Goal: Find contact information

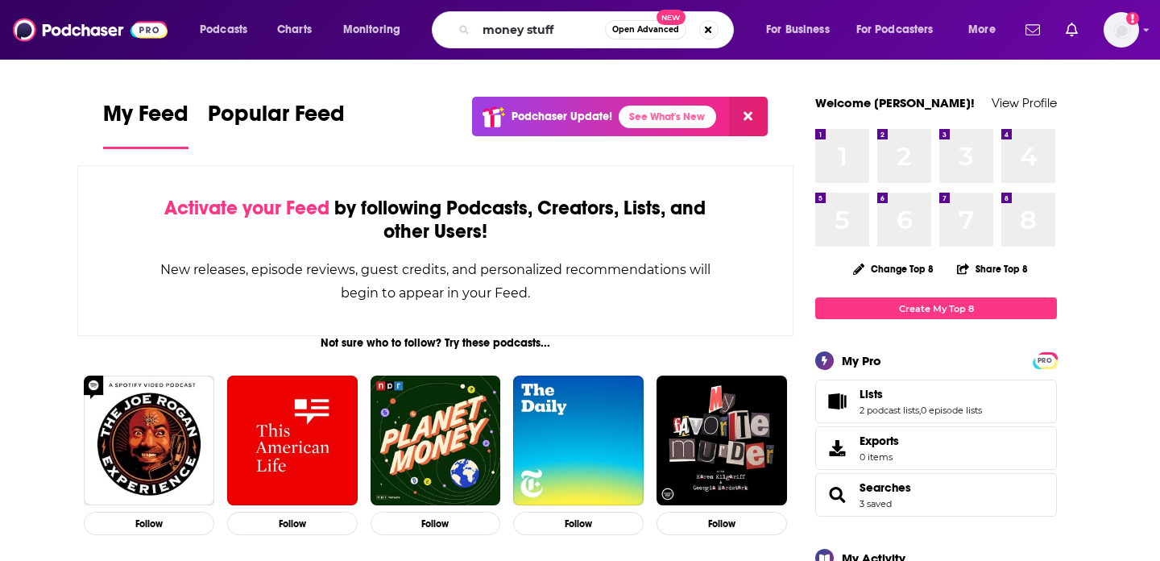
type input "money stuff"
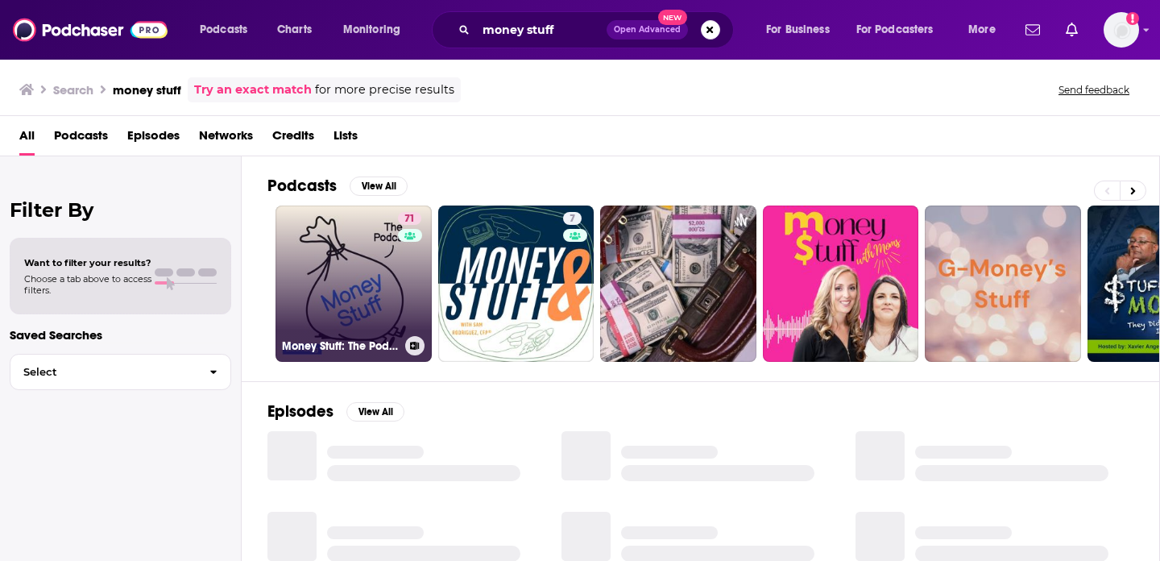
click at [289, 270] on link "71 Money Stuff: The Podcast" at bounding box center [354, 283] width 156 height 156
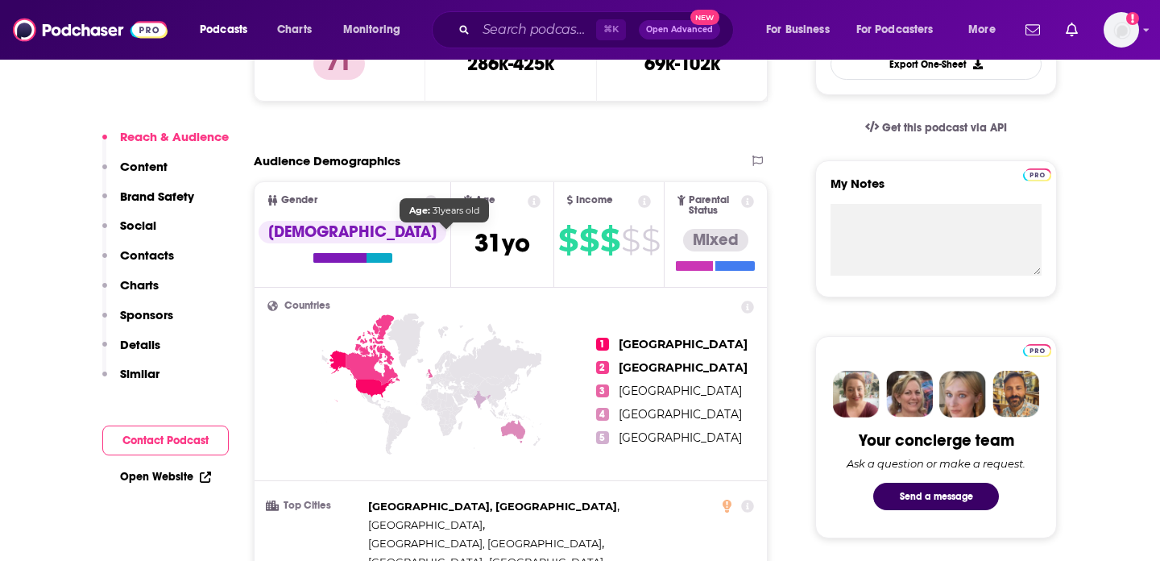
scroll to position [503, 0]
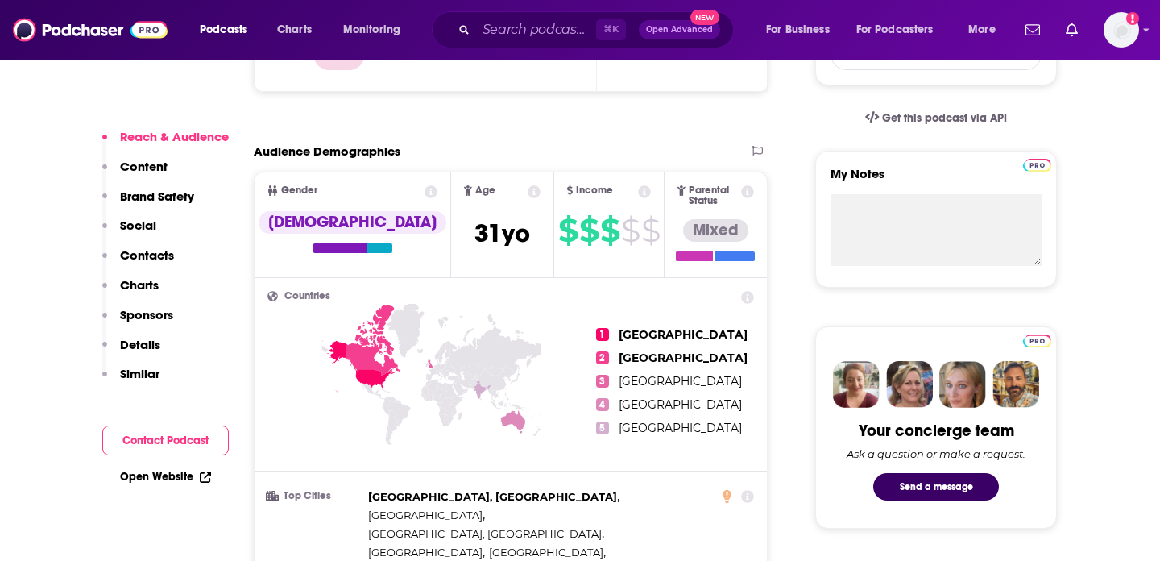
click at [147, 246] on button "Social" at bounding box center [129, 233] width 54 height 30
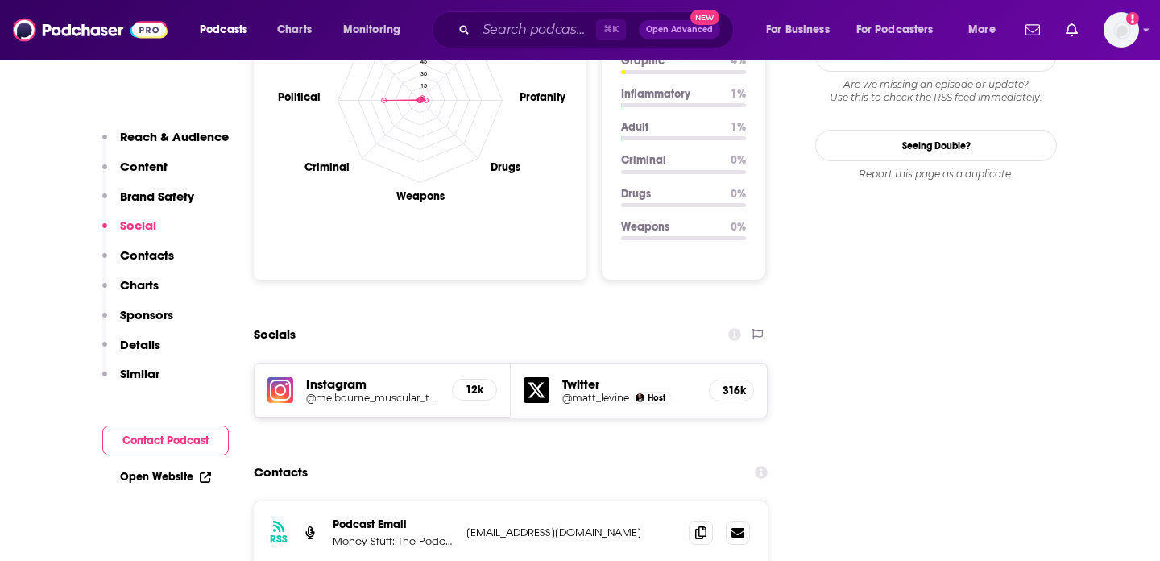
scroll to position [1613, 0]
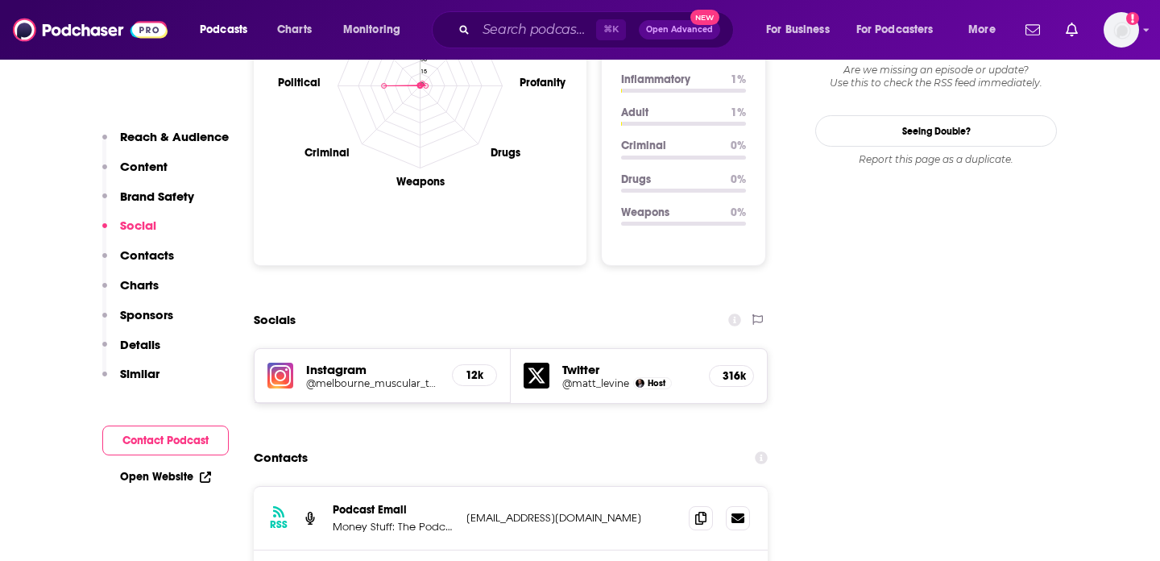
click at [136, 251] on p "Contacts" at bounding box center [147, 254] width 54 height 15
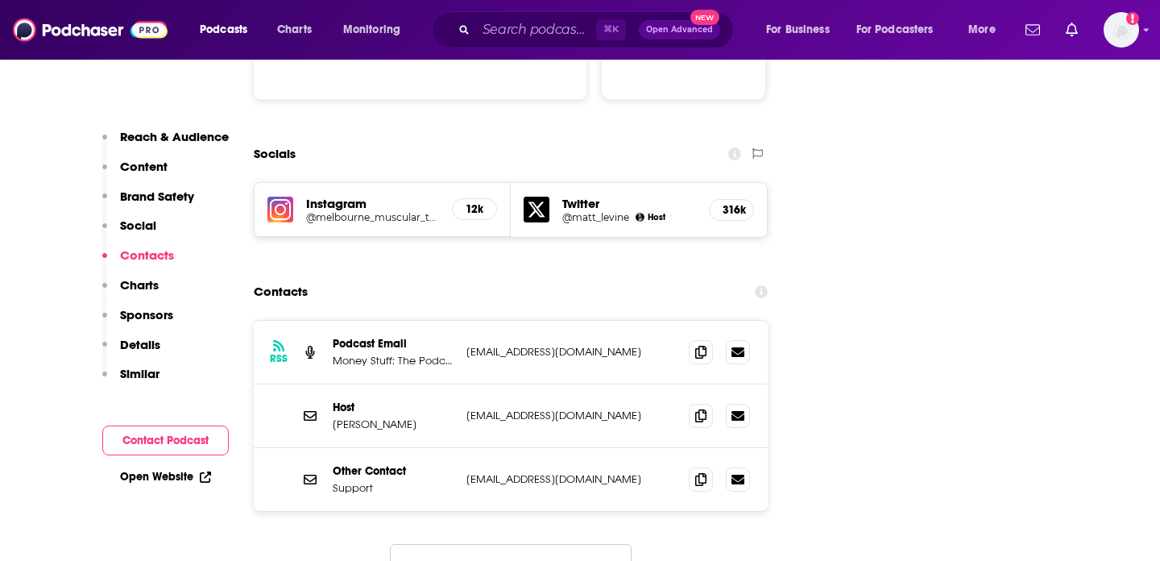
scroll to position [1782, 0]
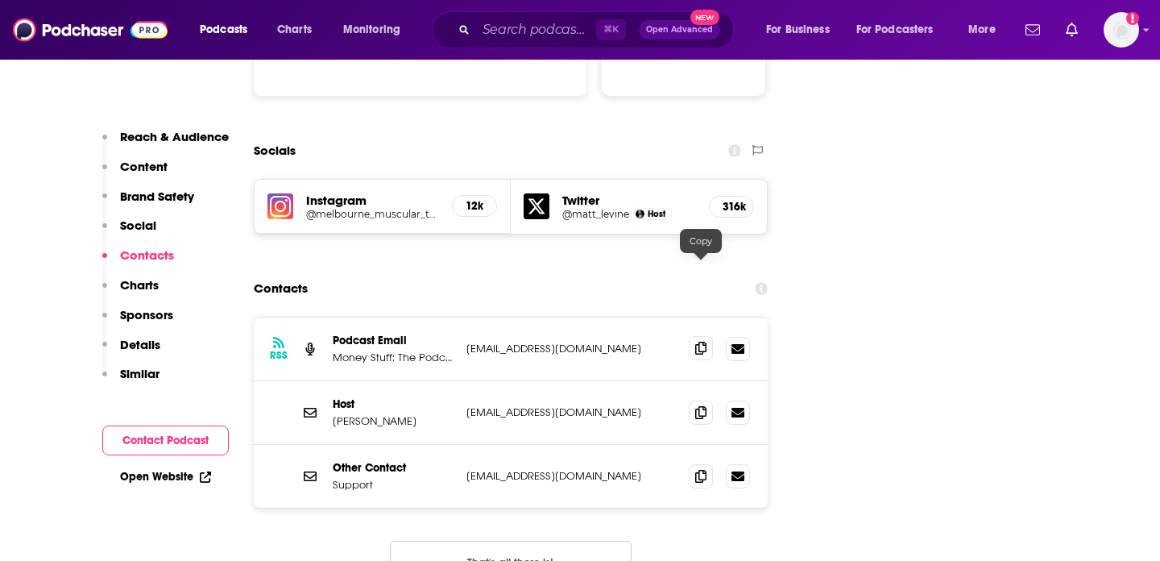
click at [700, 342] on icon at bounding box center [700, 348] width 11 height 13
click at [506, 25] on input "Search podcasts, credits, & more..." at bounding box center [536, 30] width 120 height 26
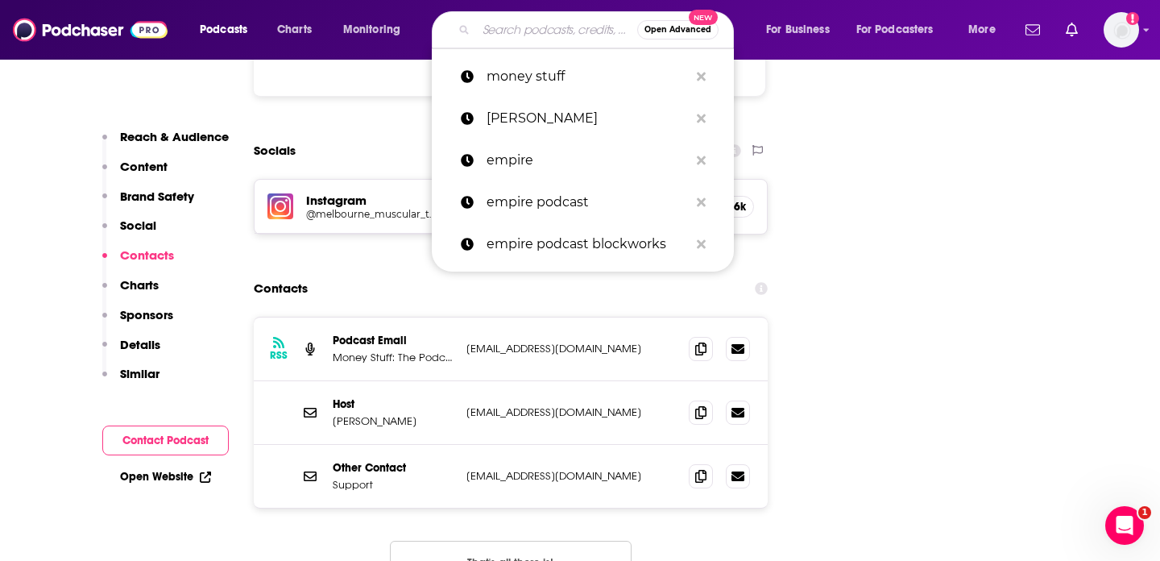
paste input "Unchained"
type input "Unchained"
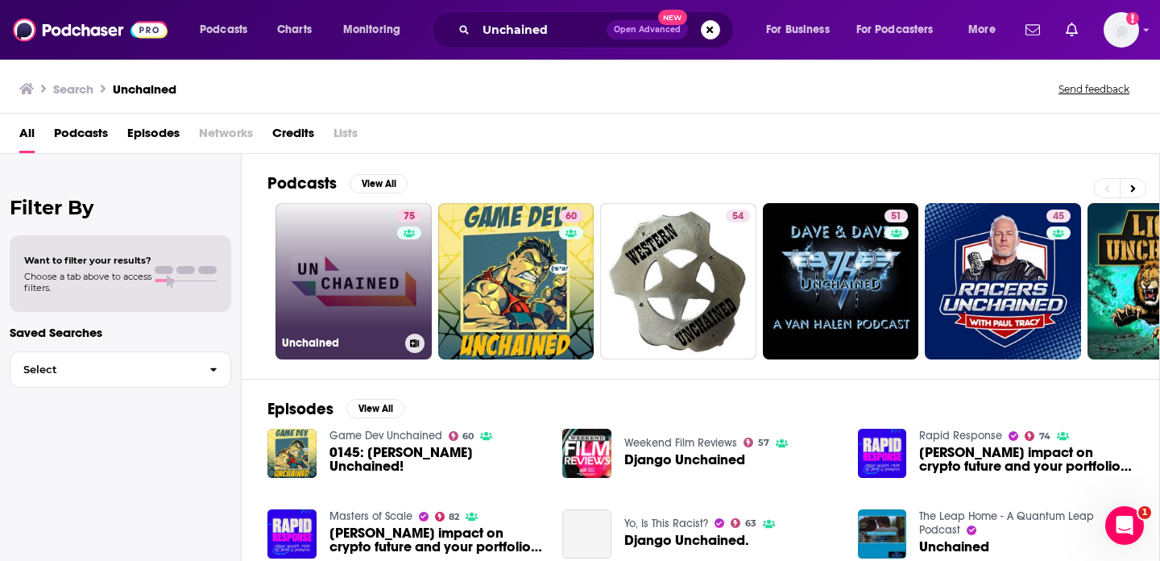
click at [330, 253] on link "75 Unchained" at bounding box center [354, 281] width 156 height 156
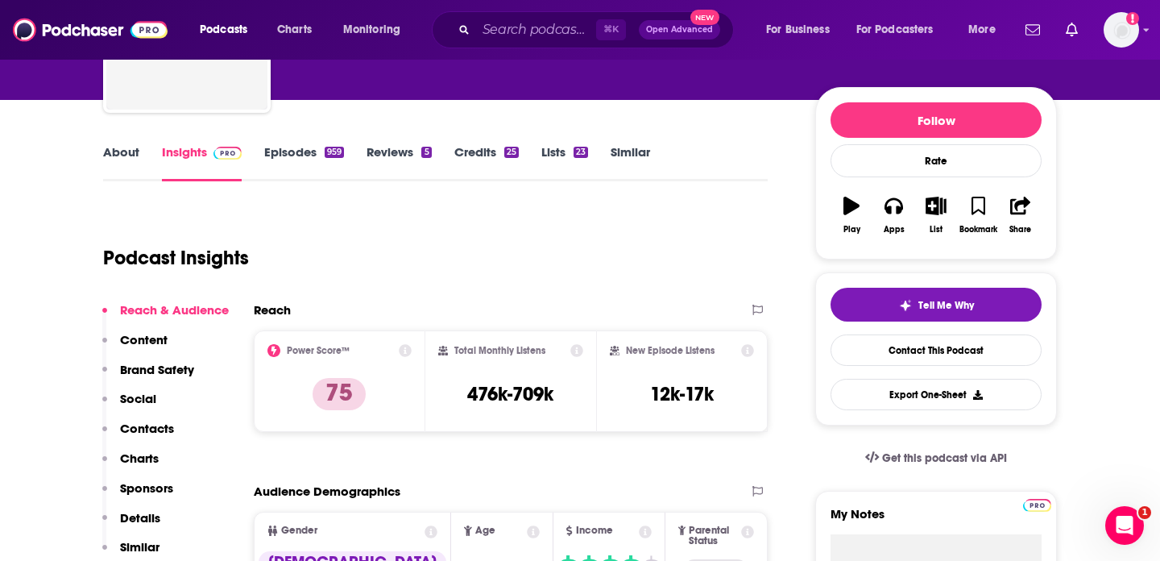
scroll to position [164, 0]
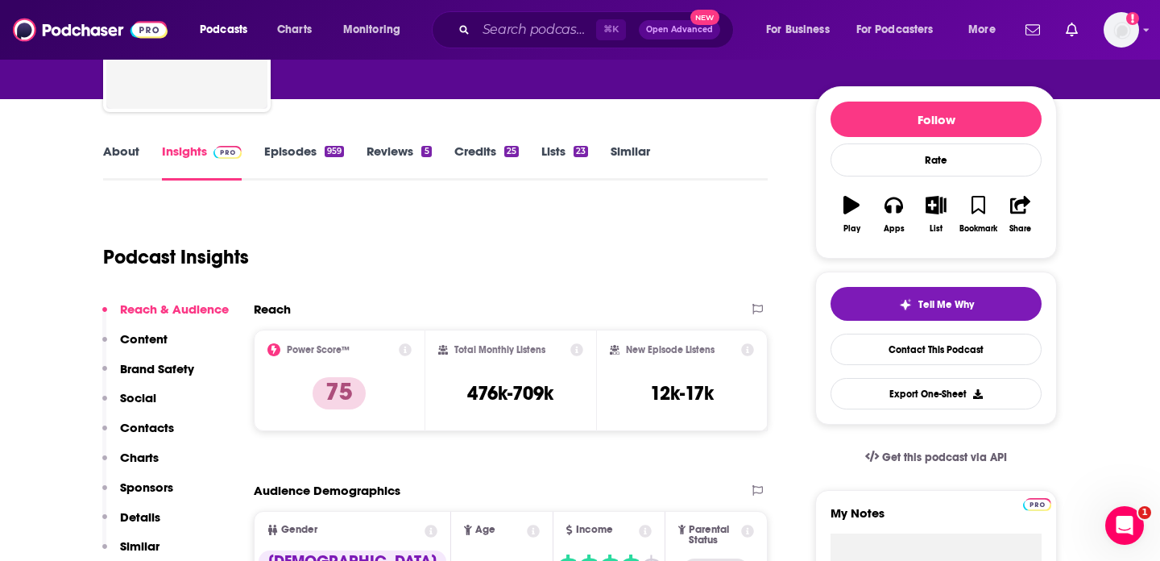
click at [140, 432] on p "Contacts" at bounding box center [147, 427] width 54 height 15
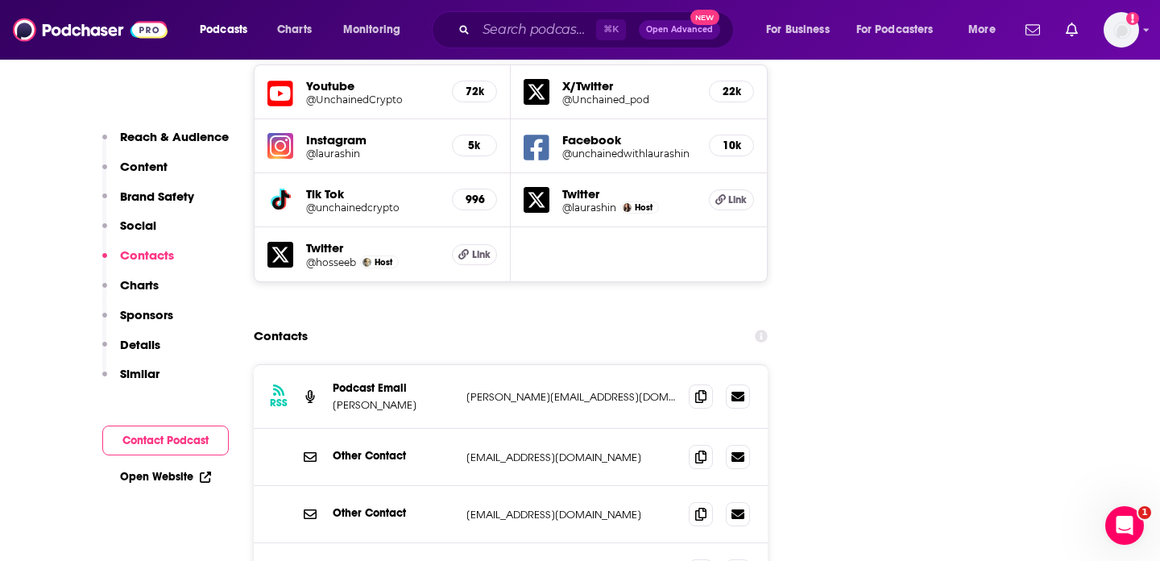
scroll to position [1936, 0]
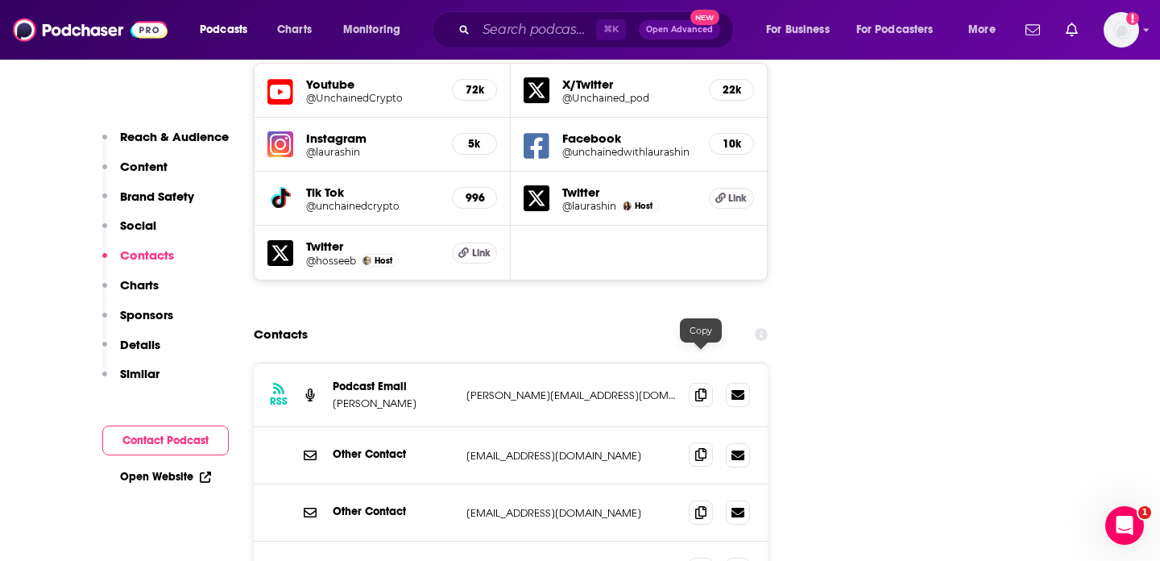
click at [702, 448] on icon at bounding box center [700, 454] width 11 height 13
click at [501, 30] on input "Search podcasts, credits, & more..." at bounding box center [536, 30] width 120 height 26
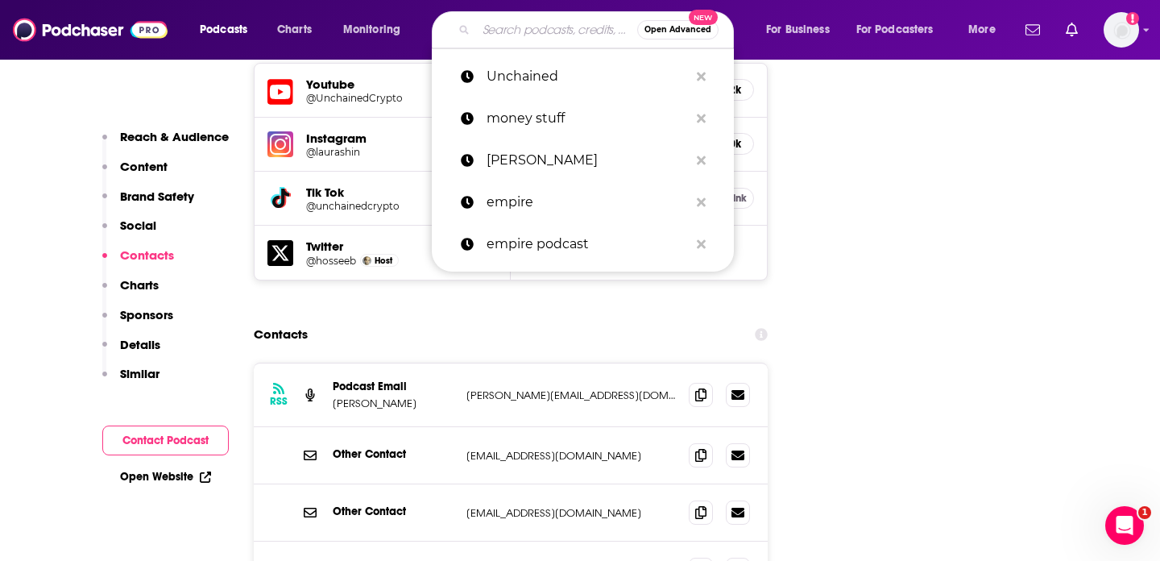
paste input "Empire Podcast - Blockworks"
type input "Empire Podcast - Blockworks"
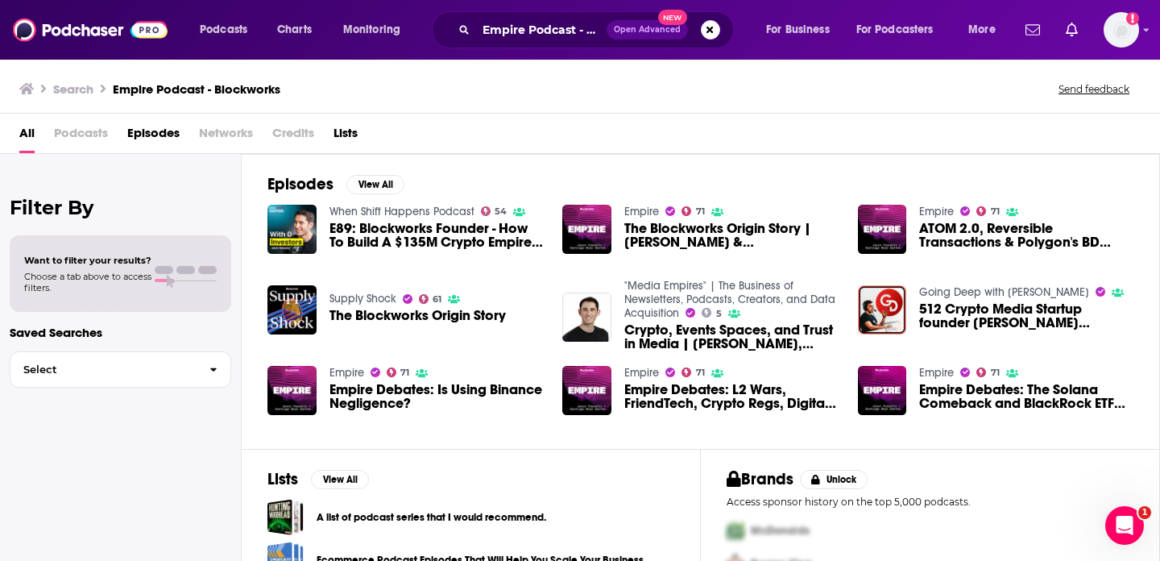
click at [343, 373] on div "Podcasts Charts Monitoring Empire Podcast - Blockworks Open Advanced New For Bu…" at bounding box center [580, 280] width 1160 height 561
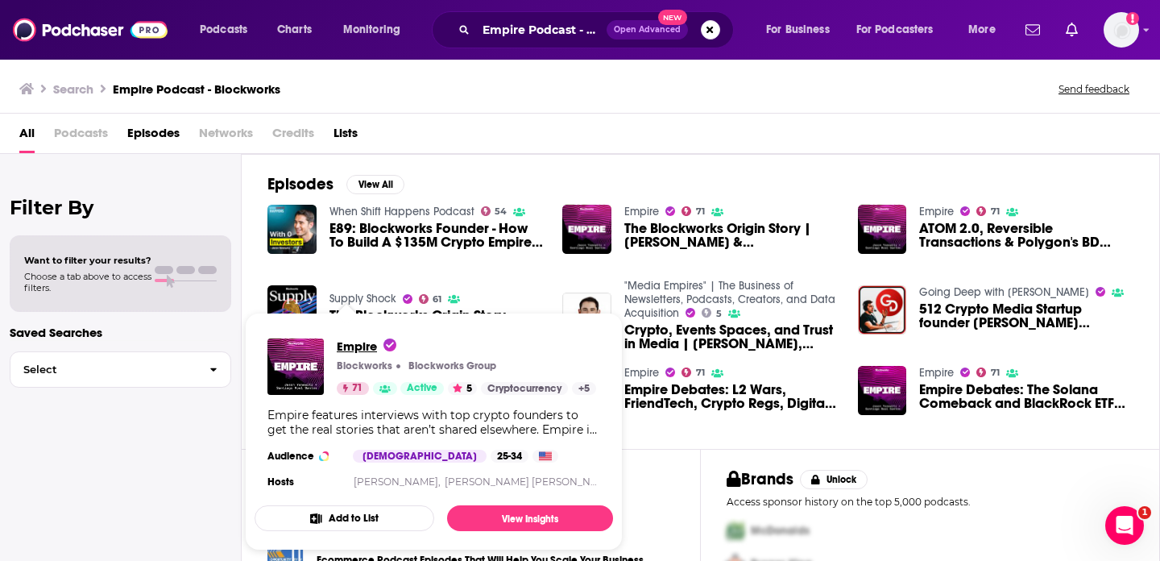
click at [361, 347] on span "Empire" at bounding box center [367, 345] width 60 height 15
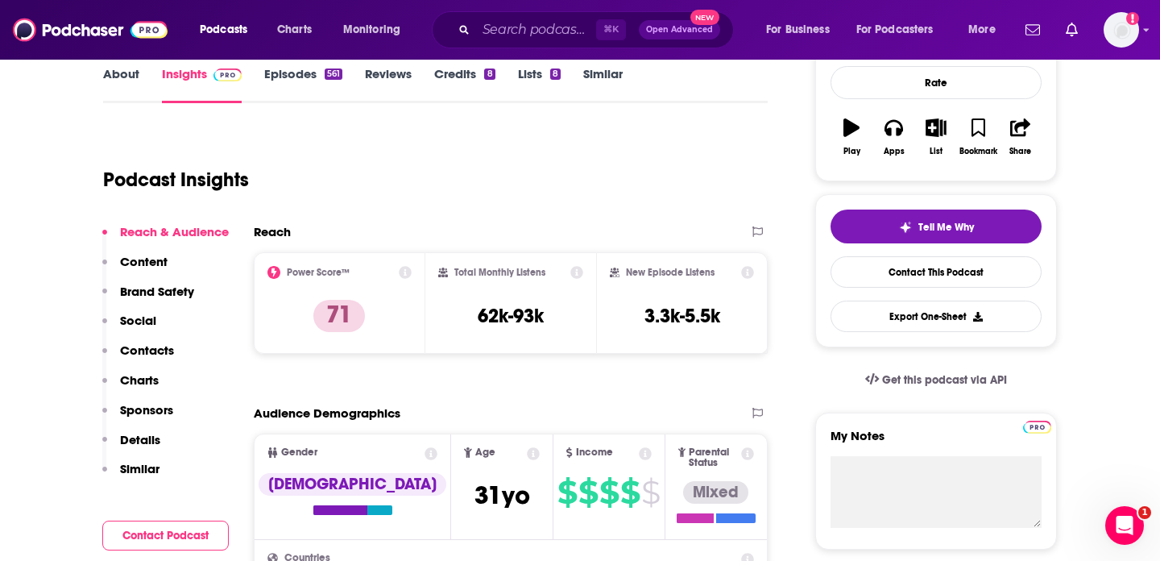
scroll to position [242, 0]
click at [145, 355] on p "Contacts" at bounding box center [147, 349] width 54 height 15
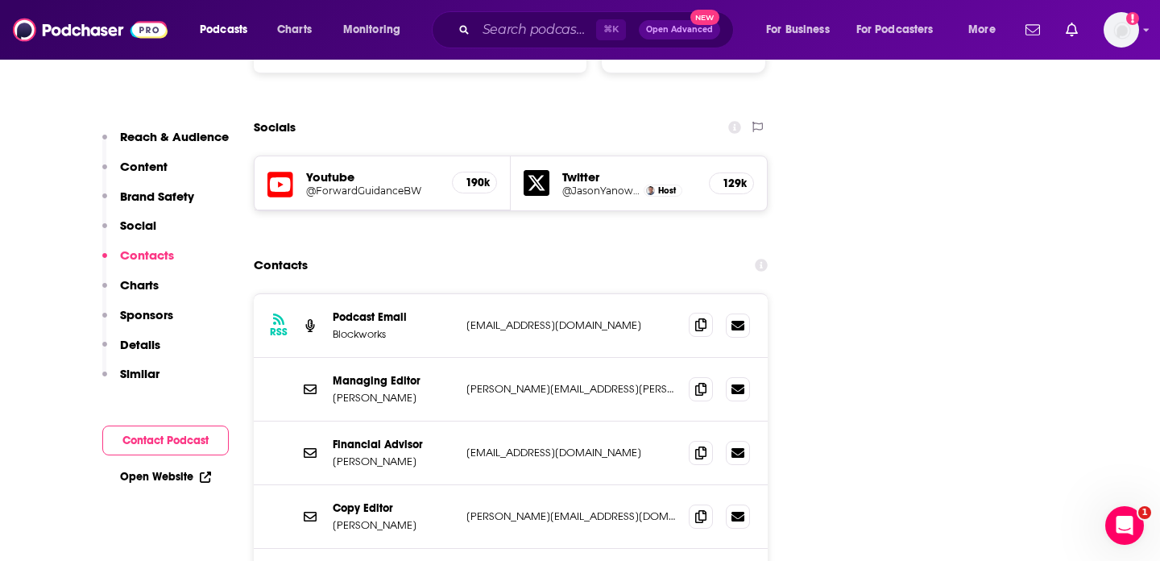
scroll to position [1824, 0]
click at [699, 319] on icon at bounding box center [700, 325] width 11 height 13
